Goal: Task Accomplishment & Management: Manage account settings

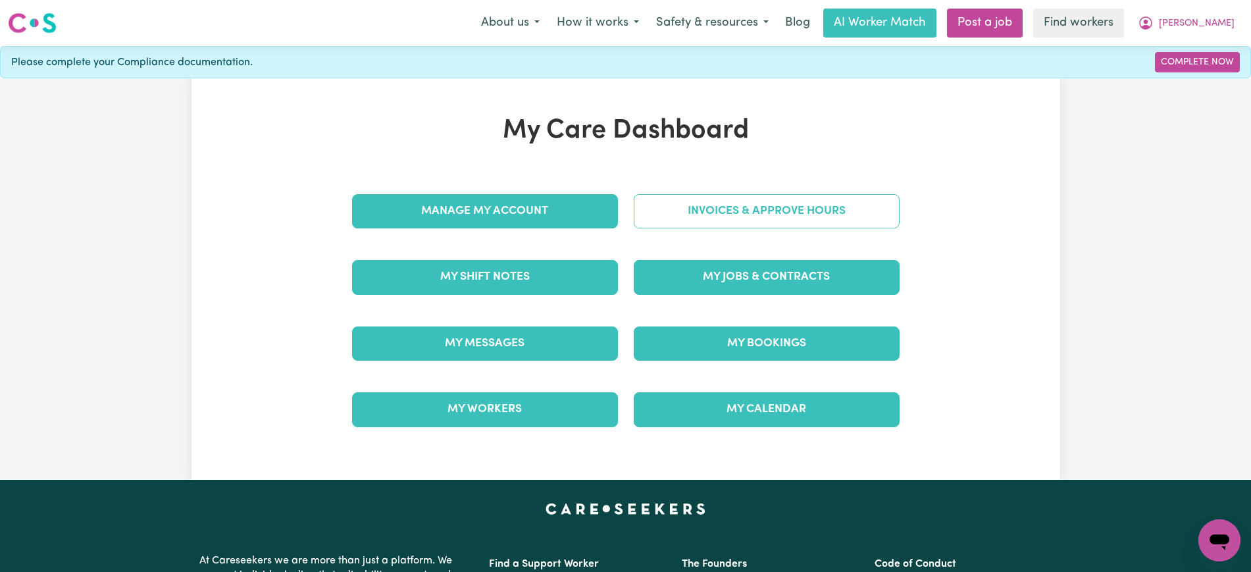
click at [674, 220] on link "Invoices & Approve Hours" at bounding box center [767, 211] width 266 height 34
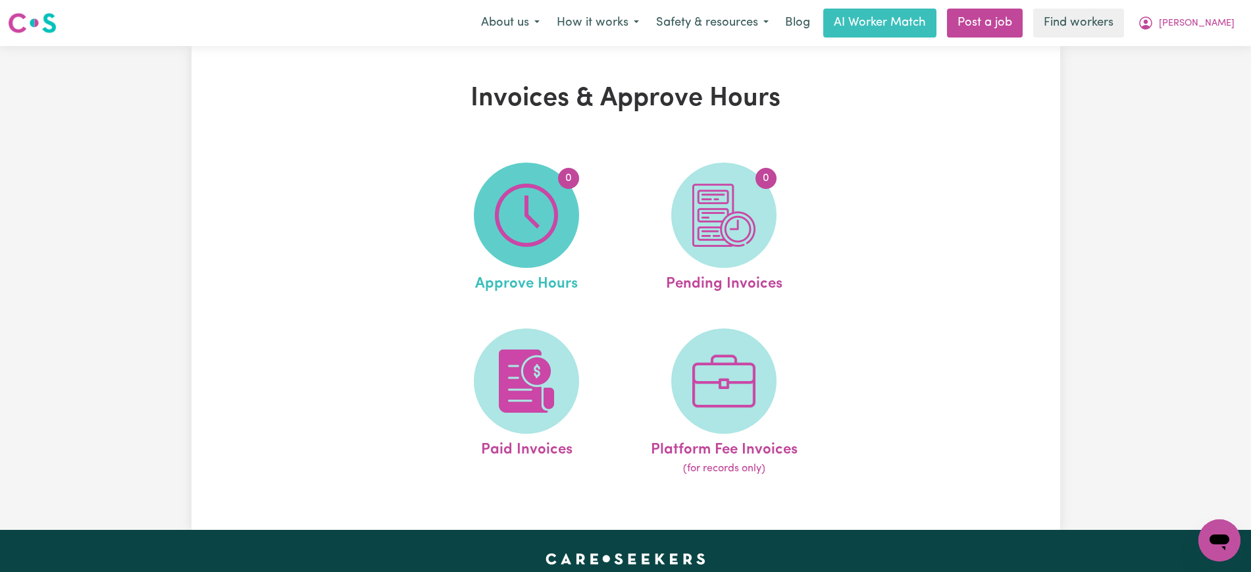
click at [553, 222] on img at bounding box center [526, 215] width 63 height 63
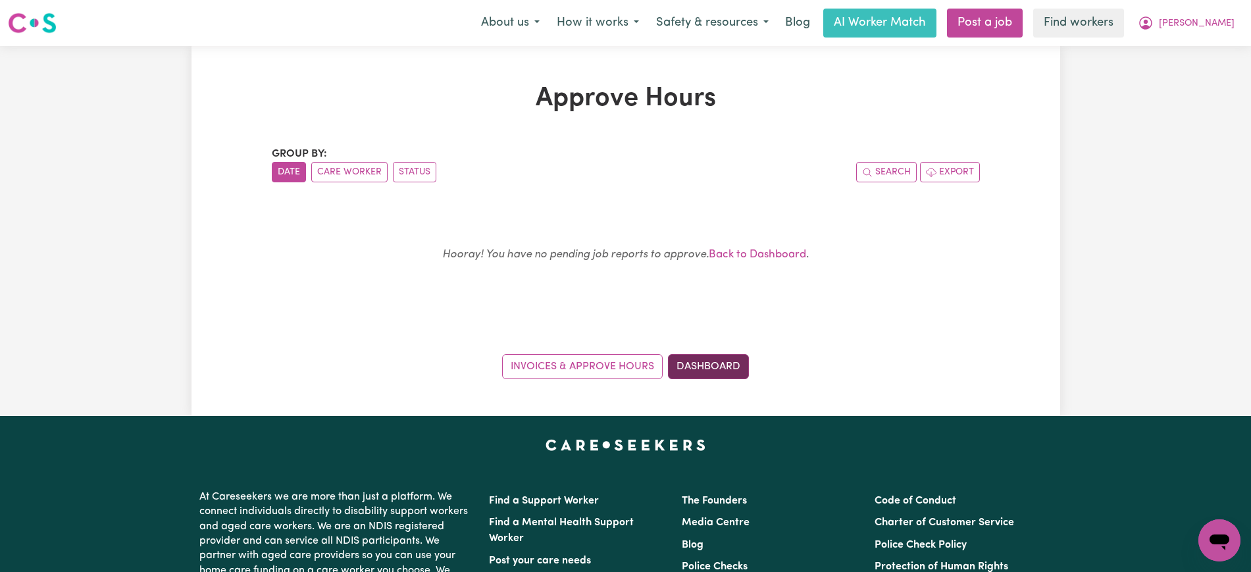
click at [726, 366] on link "Dashboard" at bounding box center [708, 366] width 81 height 25
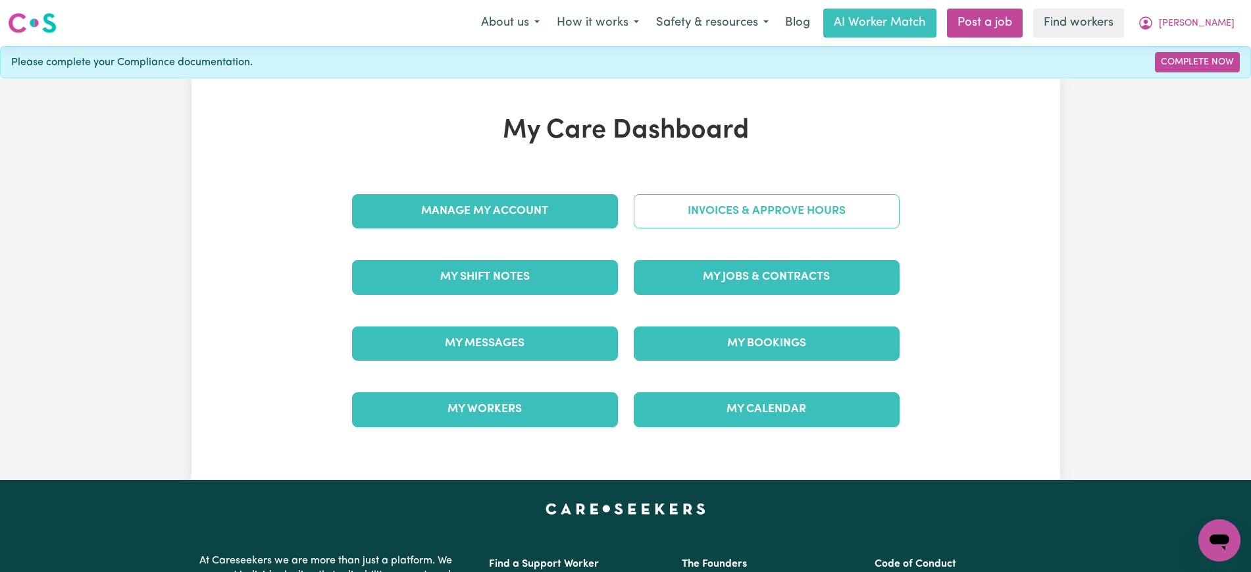
click at [740, 201] on link "Invoices & Approve Hours" at bounding box center [767, 211] width 266 height 34
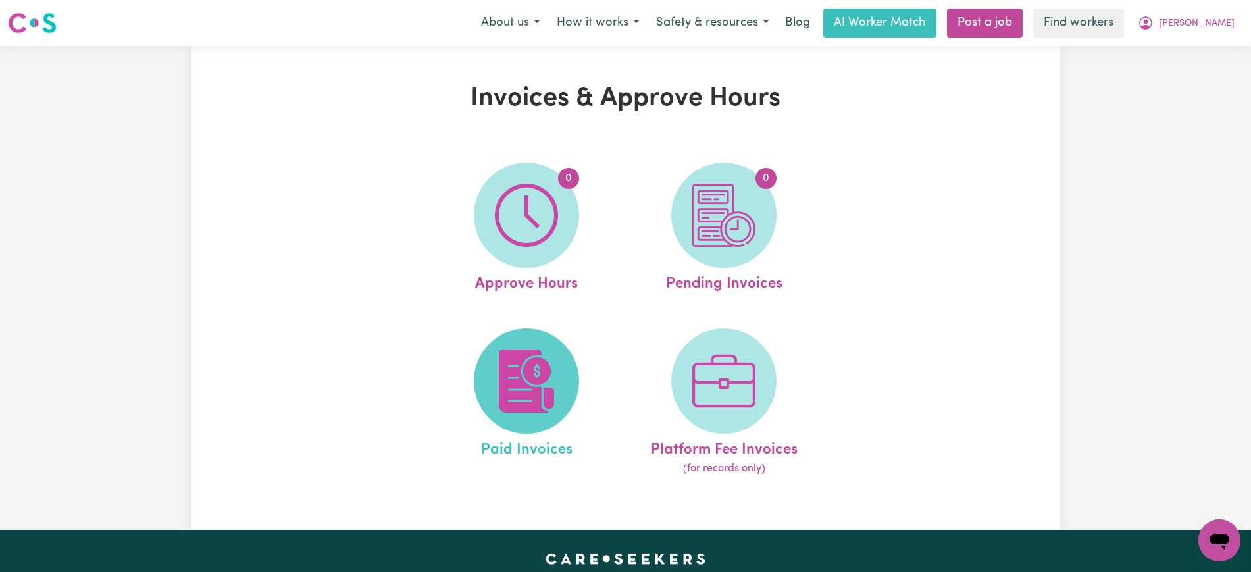
click at [546, 380] on img at bounding box center [526, 380] width 63 height 63
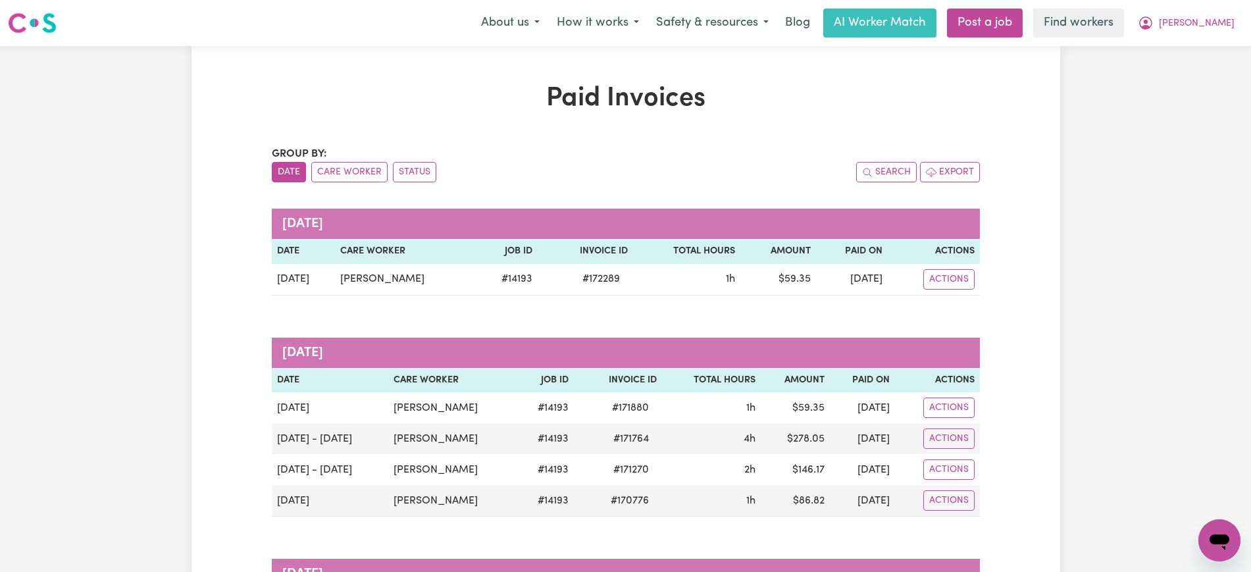
scroll to position [82, 0]
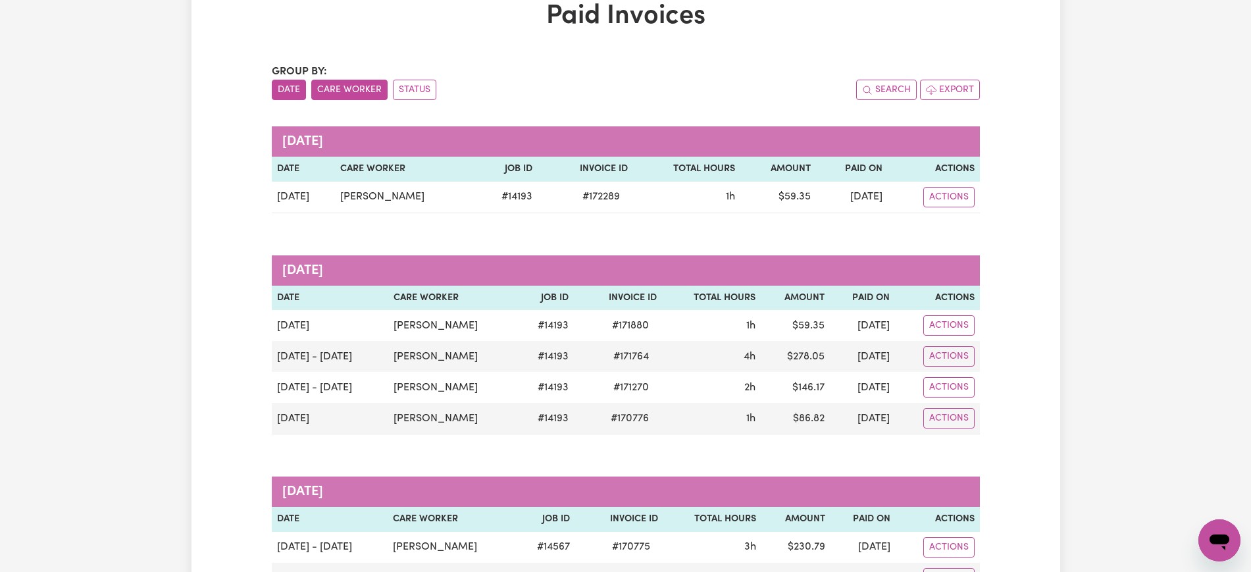
click at [341, 85] on button "Care Worker" at bounding box center [349, 90] width 76 height 20
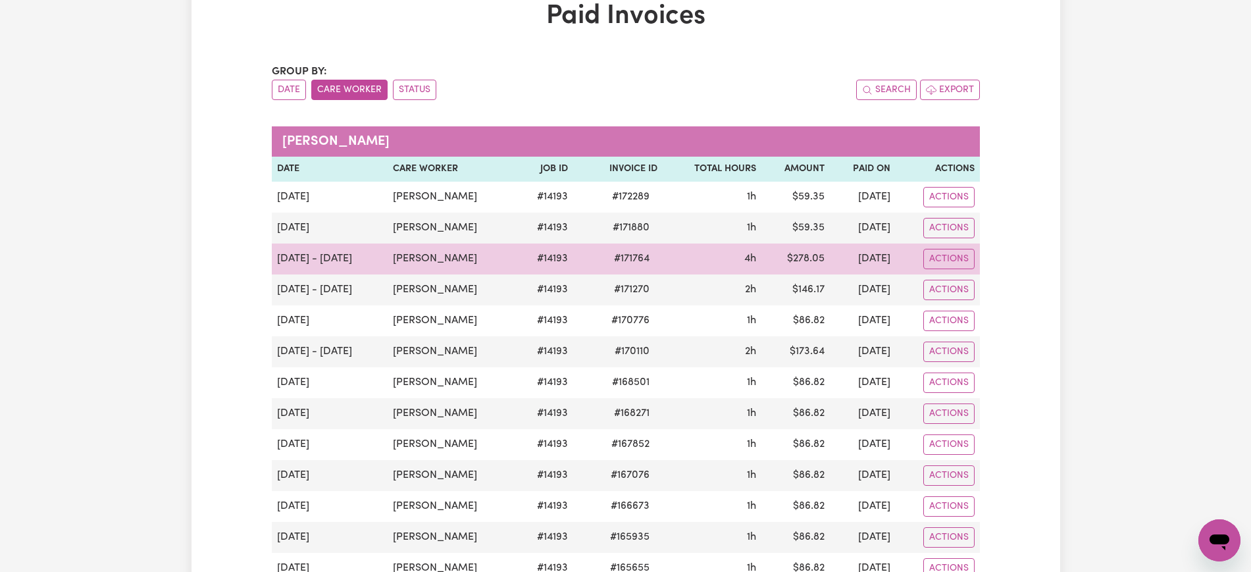
click at [950, 243] on td "Actions" at bounding box center [937, 258] width 84 height 31
click at [950, 254] on button "Actions" at bounding box center [948, 259] width 51 height 20
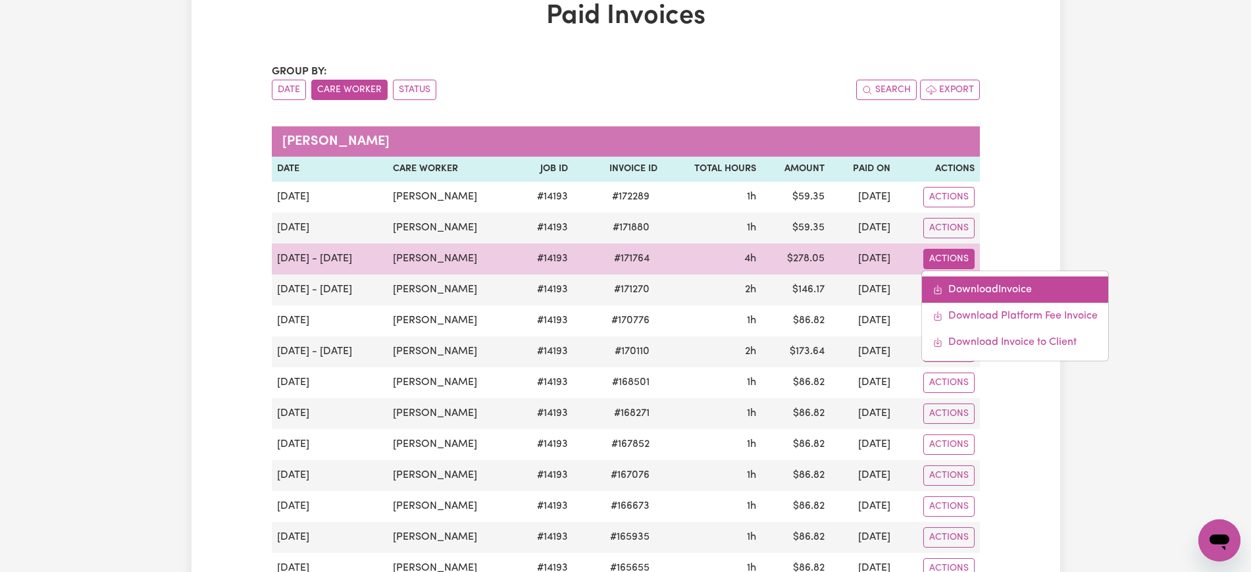
click at [965, 289] on link "Download Invoice" at bounding box center [1015, 289] width 186 height 26
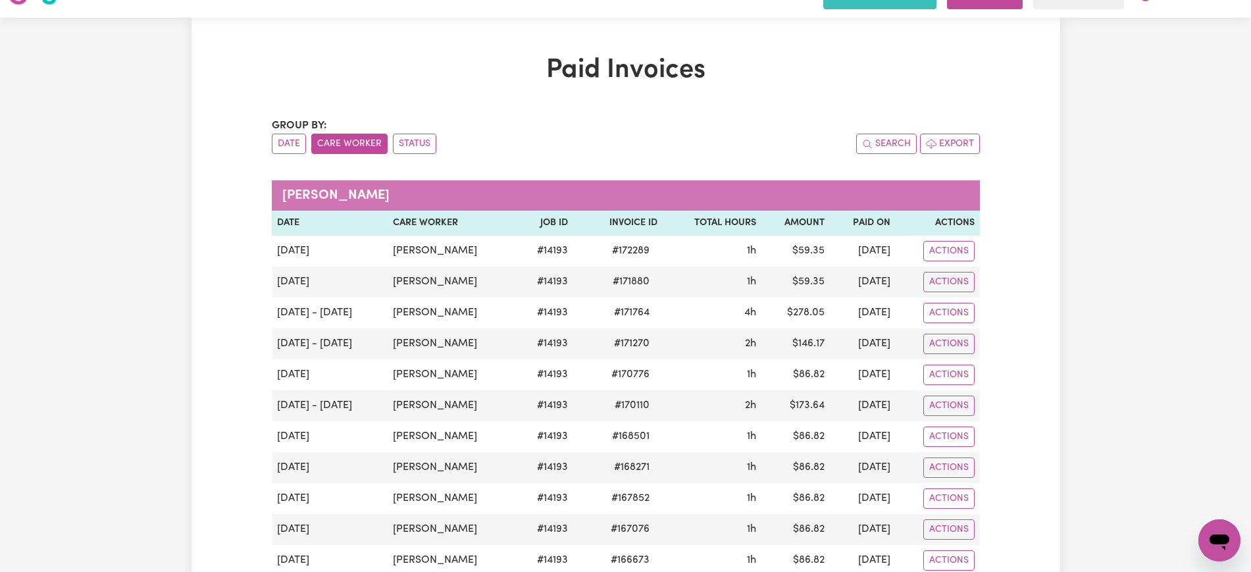
scroll to position [0, 0]
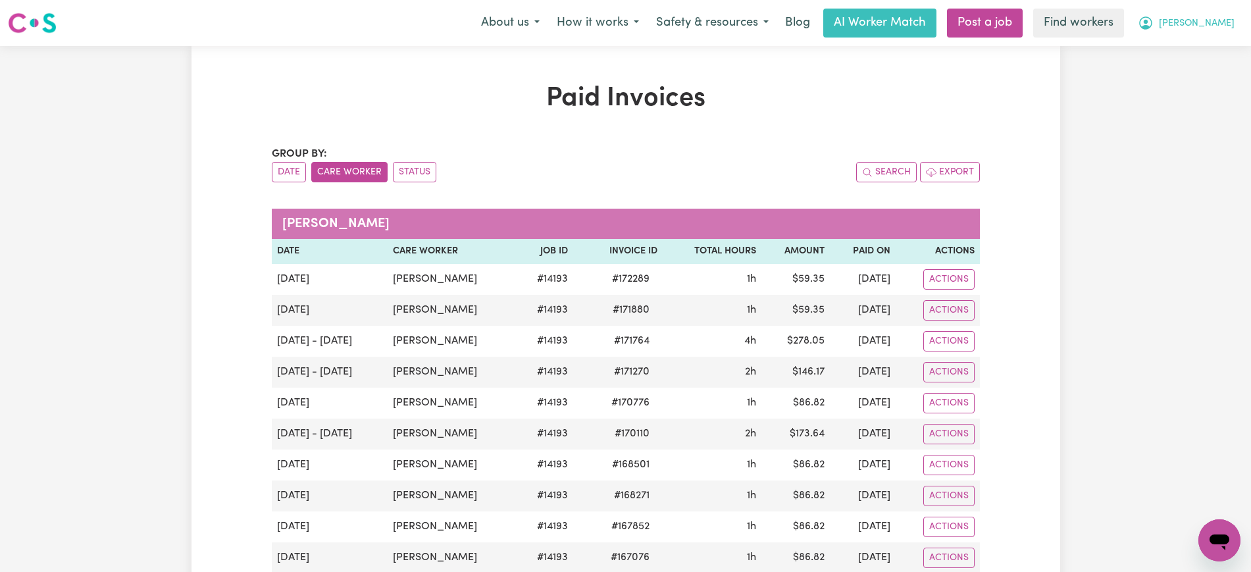
click at [1207, 24] on span "[PERSON_NAME]" at bounding box center [1197, 23] width 76 height 14
click at [1201, 84] on link "Logout" at bounding box center [1190, 75] width 104 height 25
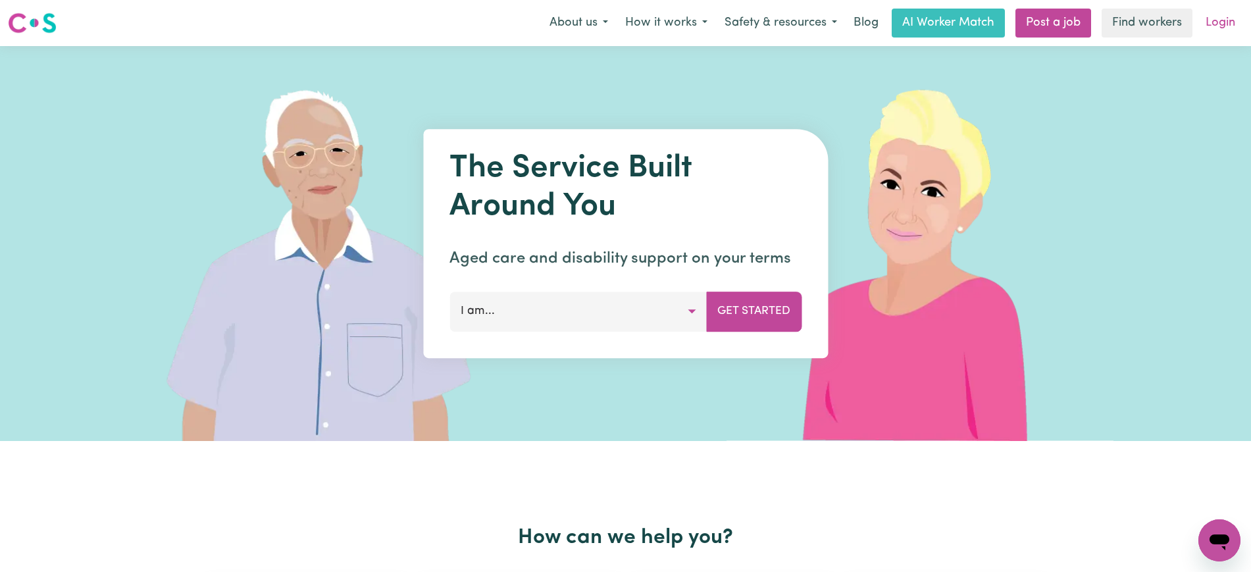
click at [1232, 22] on link "Login" at bounding box center [1219, 23] width 45 height 29
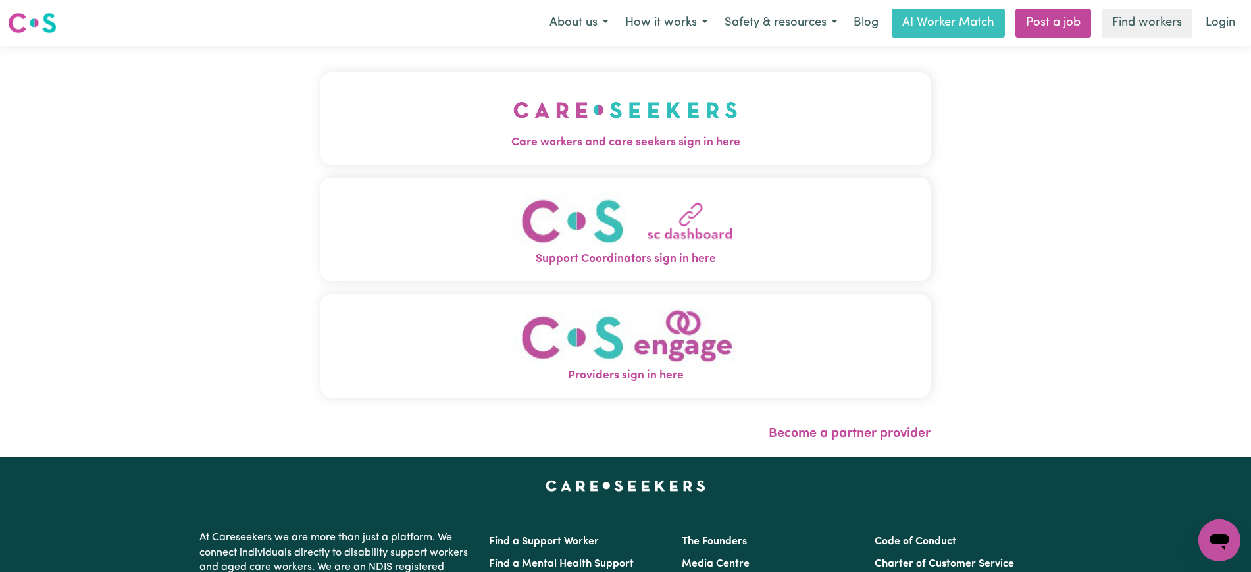
drag, startPoint x: 394, startPoint y: 134, endPoint x: 342, endPoint y: 133, distance: 52.0
click at [394, 133] on button "Care workers and care seekers sign in here" at bounding box center [625, 118] width 610 height 92
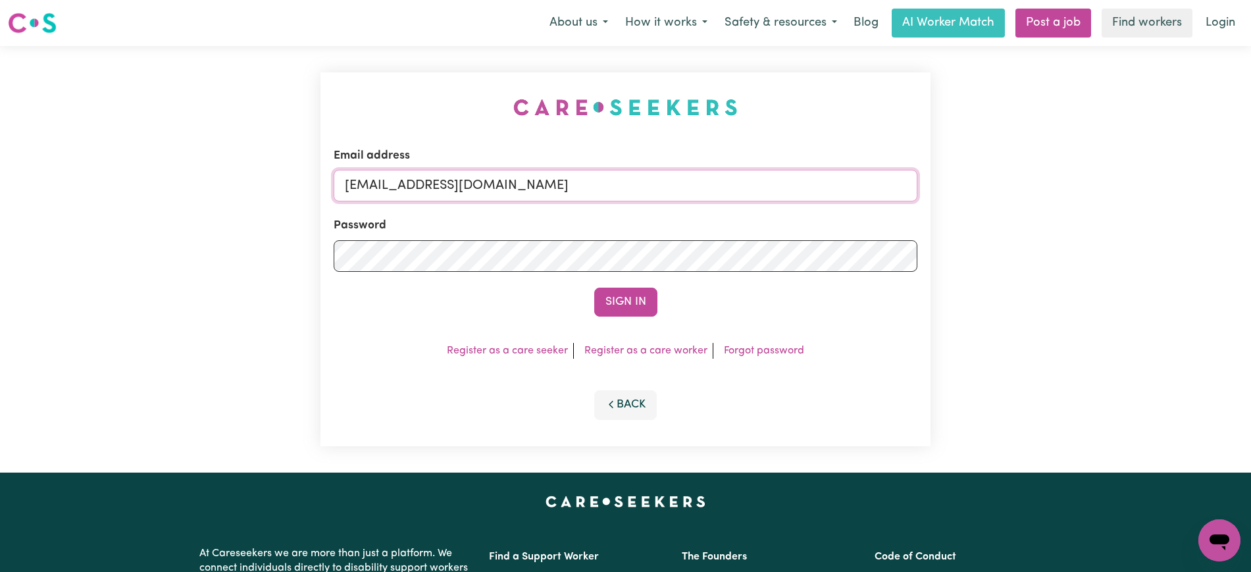
drag, startPoint x: 658, startPoint y: 182, endPoint x: 47, endPoint y: 184, distance: 611.2
click at [47, 184] on div "Email address [EMAIL_ADDRESS][DOMAIN_NAME] Password Sign In Register as a care …" at bounding box center [625, 259] width 1251 height 426
type input "[PERSON_NAME][EMAIL_ADDRESS][DOMAIN_NAME]"
click at [594, 288] on button "Sign In" at bounding box center [625, 302] width 63 height 29
